Goal: Transaction & Acquisition: Book appointment/travel/reservation

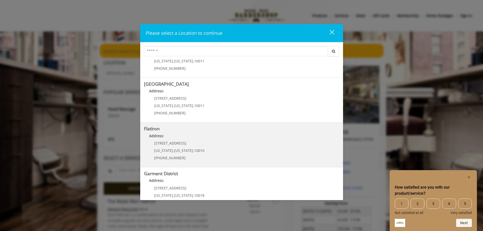
scroll to position [85, 0]
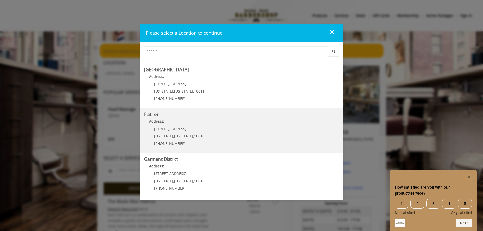
click at [189, 129] on p "10 E 23rd St" at bounding box center [179, 129] width 50 height 4
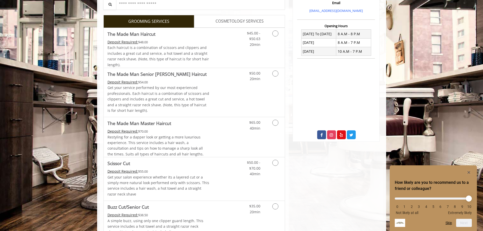
scroll to position [76, 0]
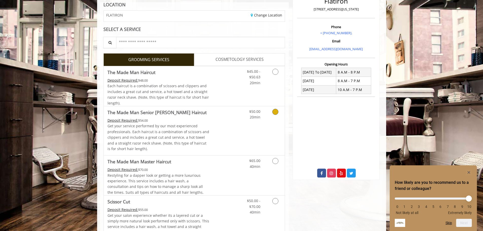
click at [275, 112] on icon "Grooming services" at bounding box center [276, 112] width 6 height 6
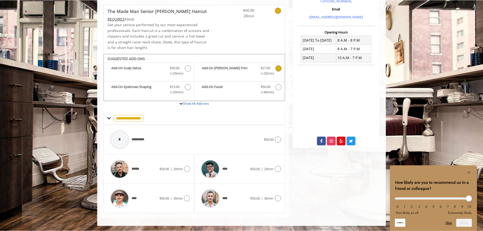
scroll to position [83, 0]
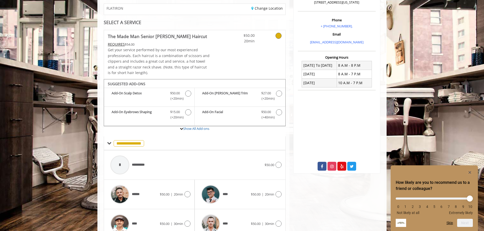
click at [280, 36] on icon at bounding box center [279, 36] width 6 height 6
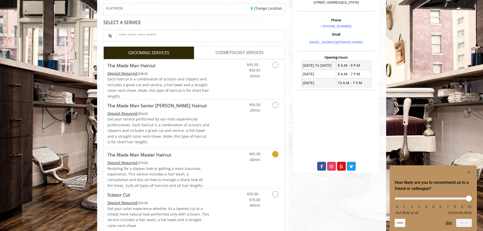
click at [275, 156] on icon "Grooming services" at bounding box center [276, 154] width 6 height 6
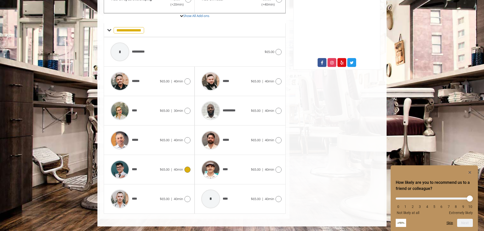
scroll to position [187, 0]
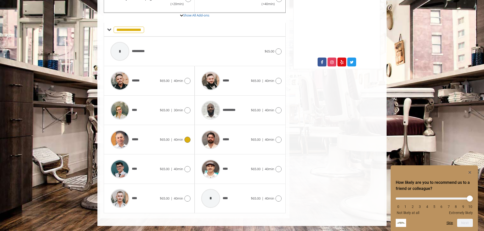
click at [148, 137] on div "*****" at bounding box center [134, 140] width 52 height 24
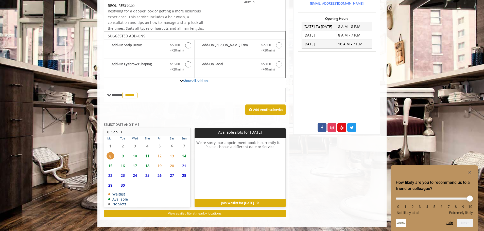
scroll to position [123, 0]
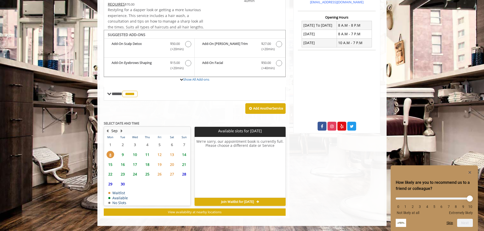
click at [122, 155] on span "9" at bounding box center [123, 154] width 8 height 7
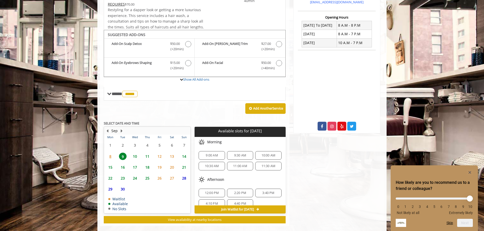
scroll to position [131, 0]
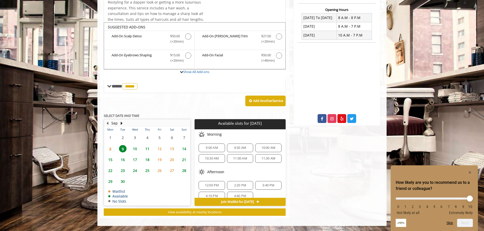
click at [214, 147] on span "9:00 AM" at bounding box center [212, 148] width 12 height 4
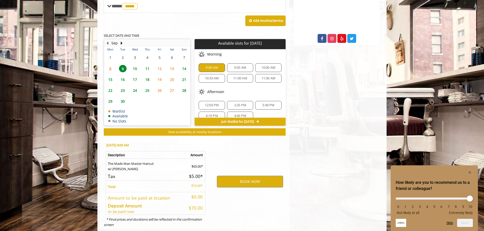
scroll to position [222, 0]
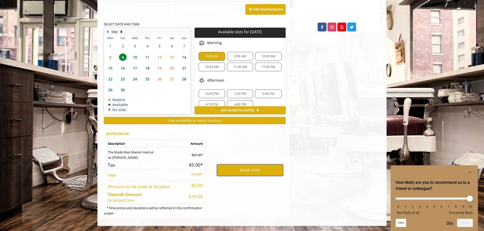
click at [262, 169] on button "BOOK NOW" at bounding box center [250, 170] width 66 height 12
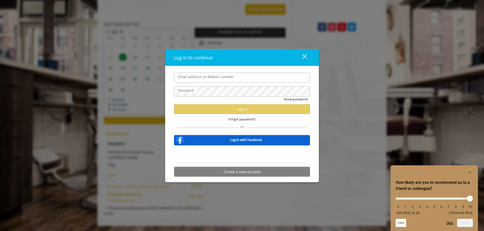
click at [219, 79] on input "Email address or Mobile number" at bounding box center [242, 78] width 136 height 10
type input "**********"
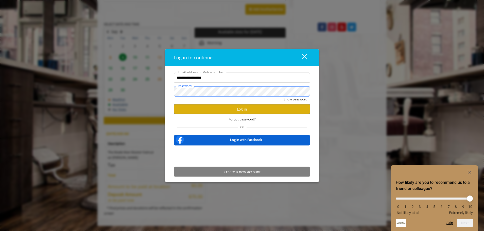
click at [284, 96] on button "Show password" at bounding box center [296, 98] width 24 height 5
click at [266, 110] on button "Log in" at bounding box center [242, 109] width 136 height 10
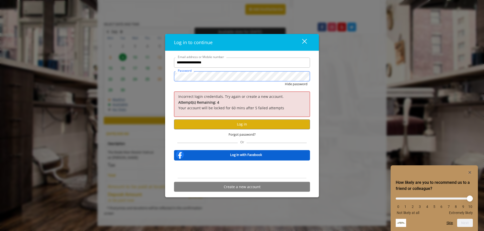
click at [285, 81] on button "Hide password" at bounding box center [296, 83] width 23 height 5
click at [250, 122] on button "Log in" at bounding box center [242, 124] width 136 height 10
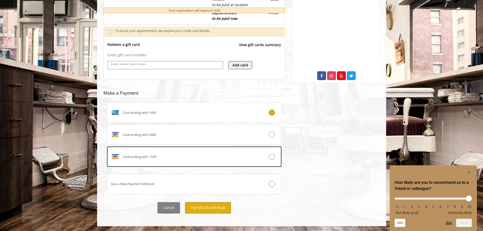
scroll to position [174, 0]
click at [210, 208] on button "Pay $70.00 and Book" at bounding box center [208, 207] width 46 height 11
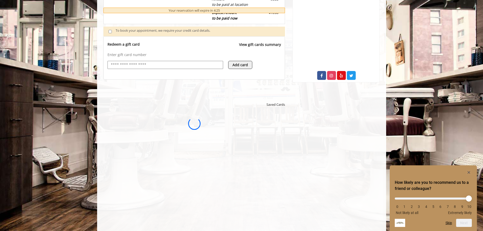
scroll to position [0, 0]
